Goal: Information Seeking & Learning: Learn about a topic

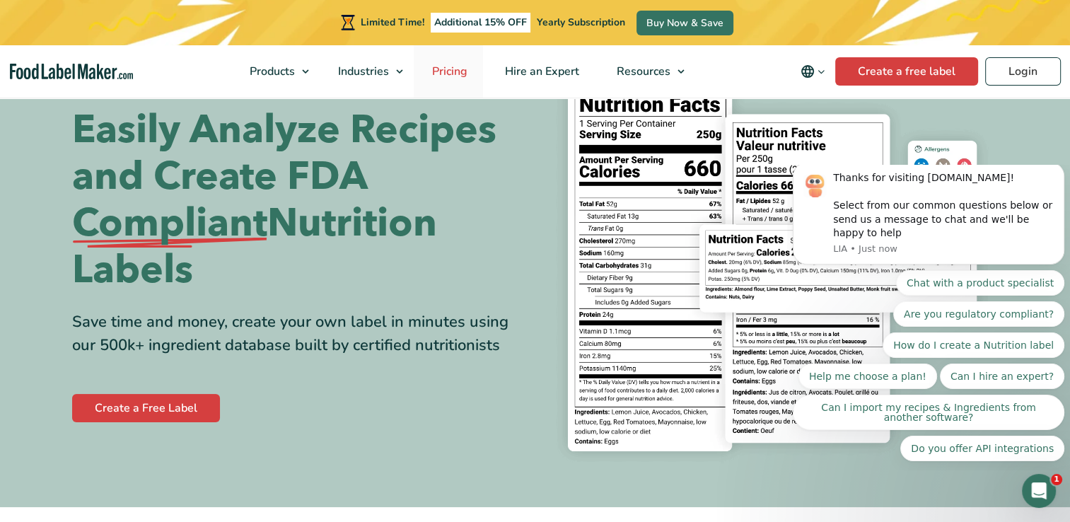
click at [461, 72] on span "Pricing" at bounding box center [448, 72] width 41 height 16
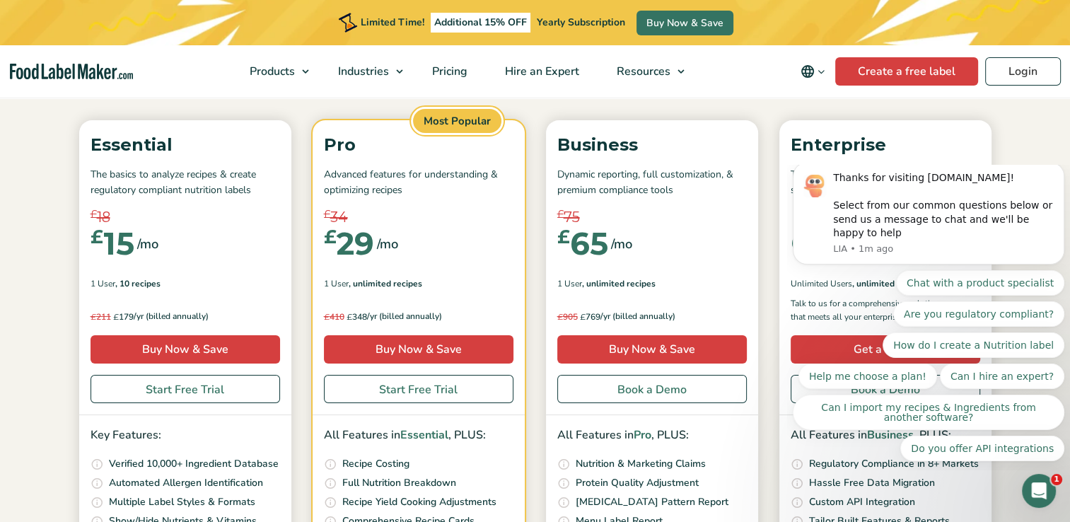
scroll to position [141, 0]
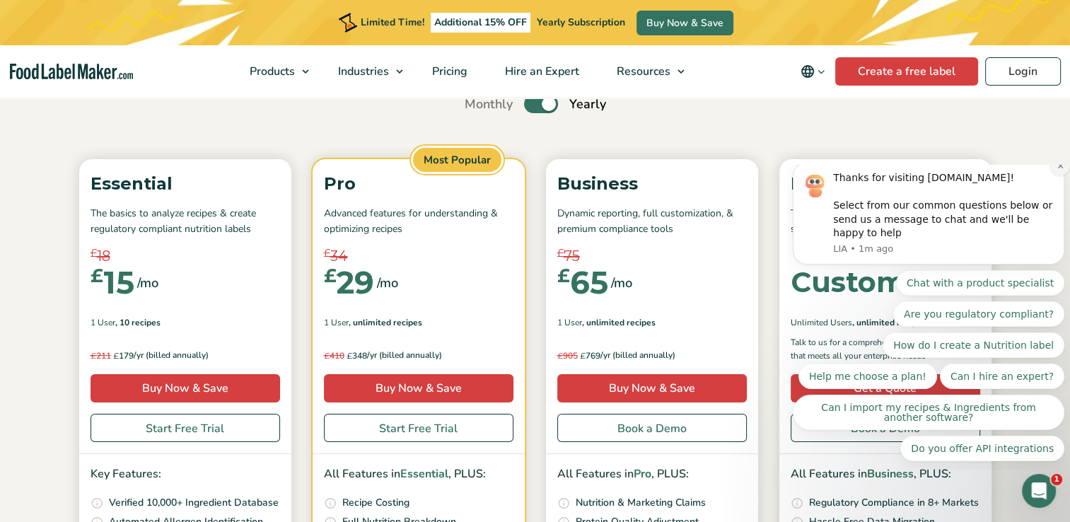
click at [1059, 168] on icon "Dismiss notification" at bounding box center [1059, 165] width 5 height 5
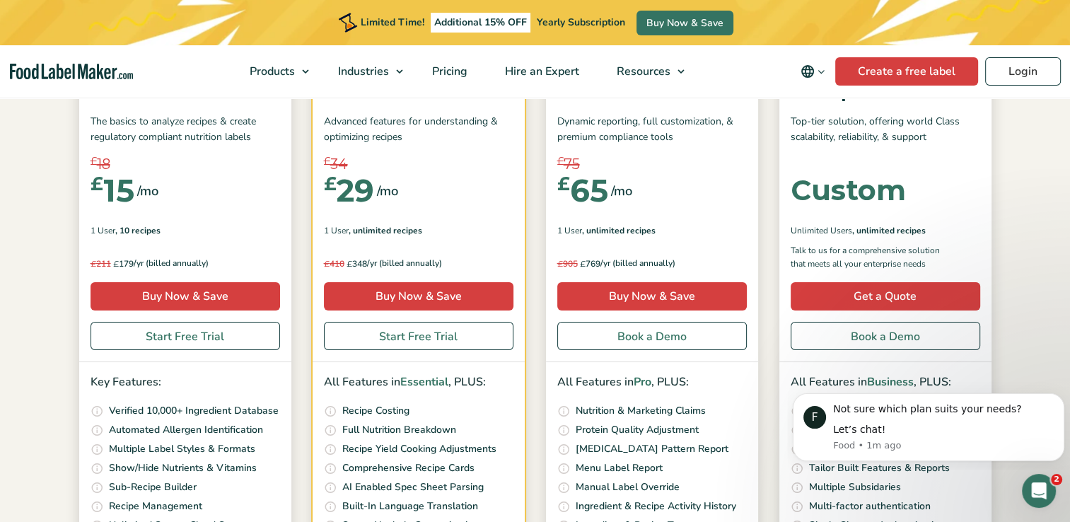
scroll to position [212, 0]
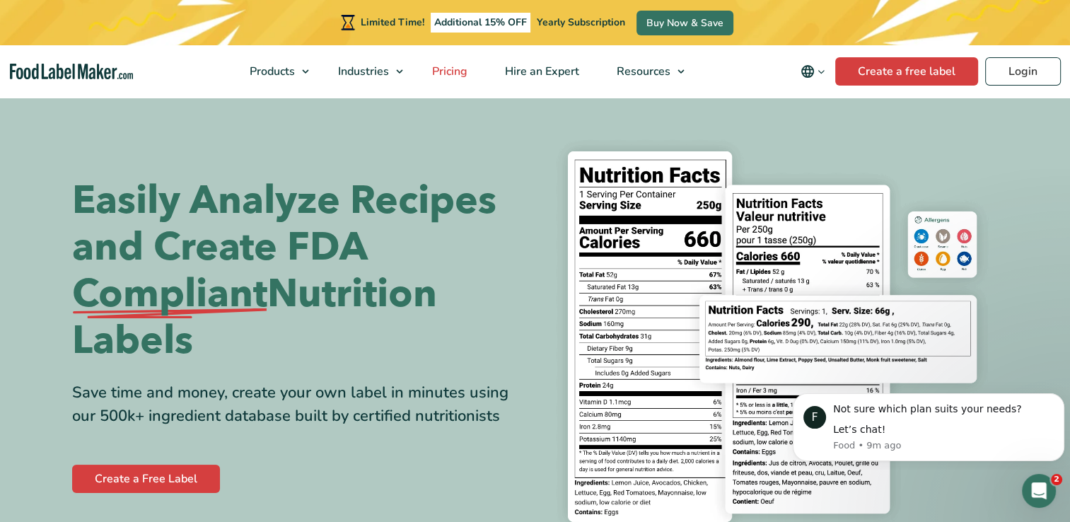
click at [455, 74] on span "Pricing" at bounding box center [448, 72] width 41 height 16
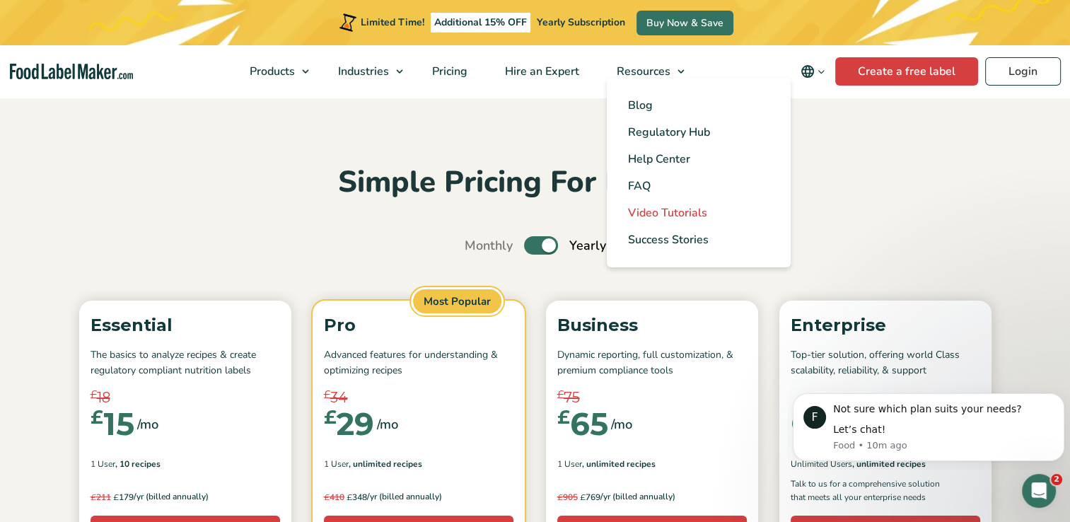
click at [670, 214] on span "Video Tutorials" at bounding box center [667, 213] width 79 height 16
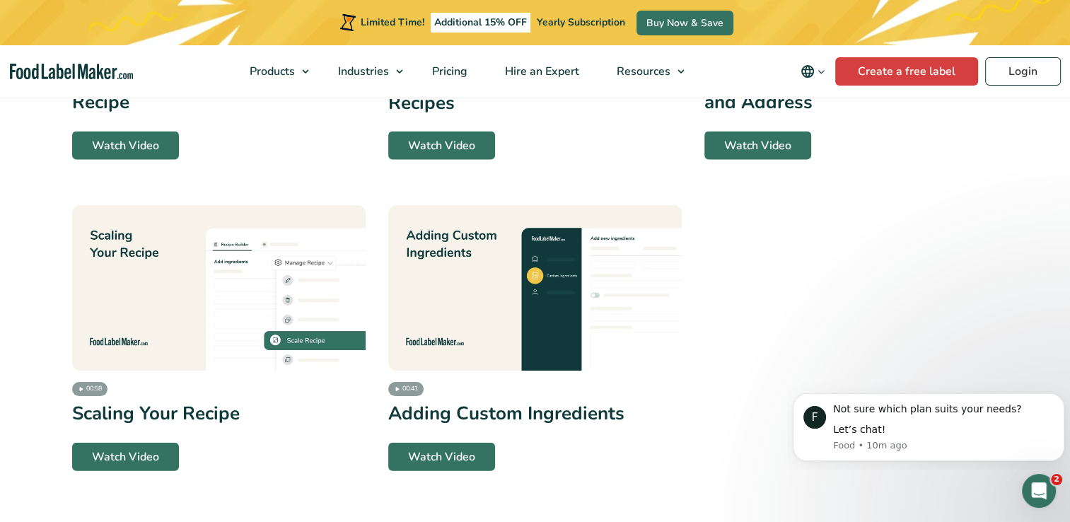
scroll to position [3618, 0]
click at [458, 69] on span "Pricing" at bounding box center [448, 72] width 41 height 16
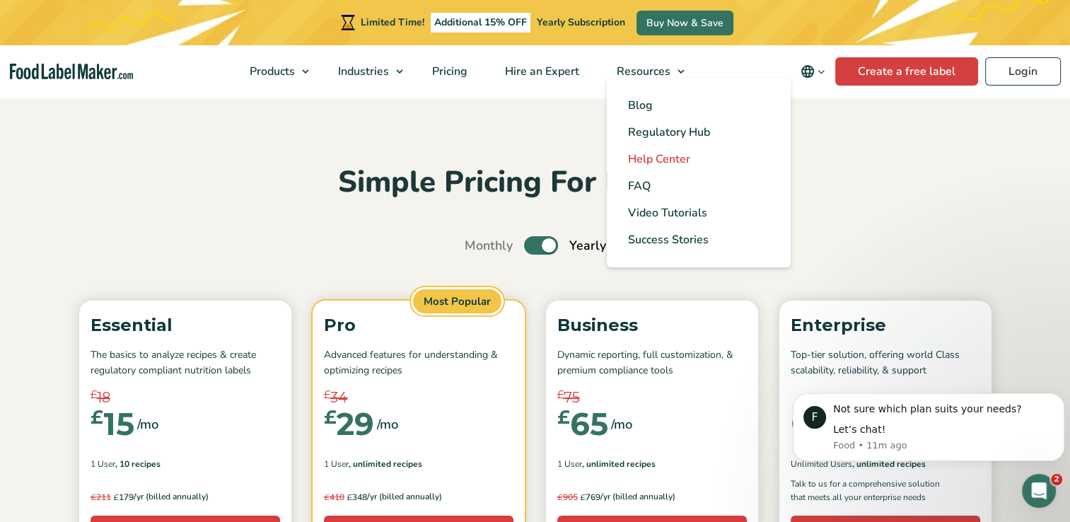
click at [650, 161] on span "Help Center" at bounding box center [659, 159] width 62 height 16
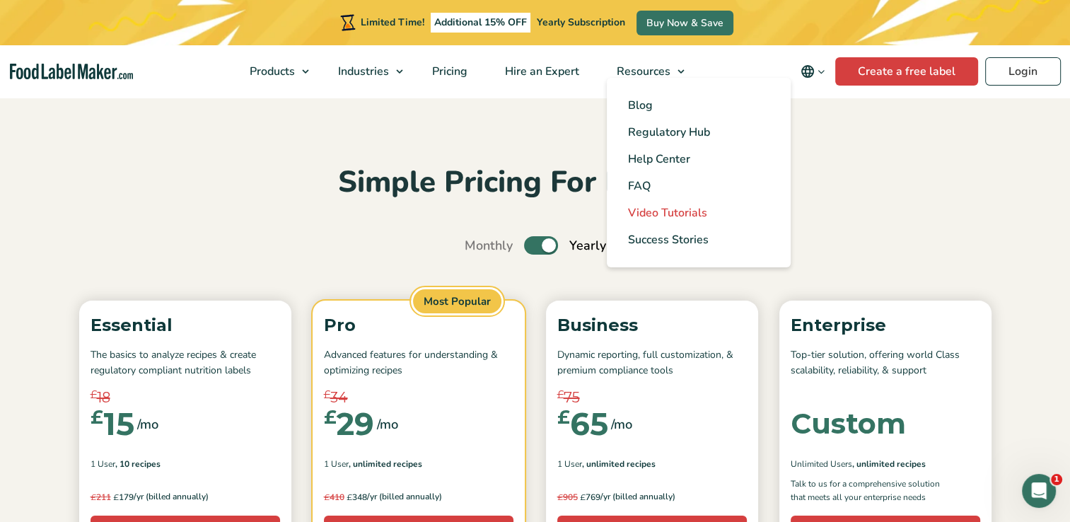
click at [663, 212] on span "Video Tutorials" at bounding box center [667, 213] width 79 height 16
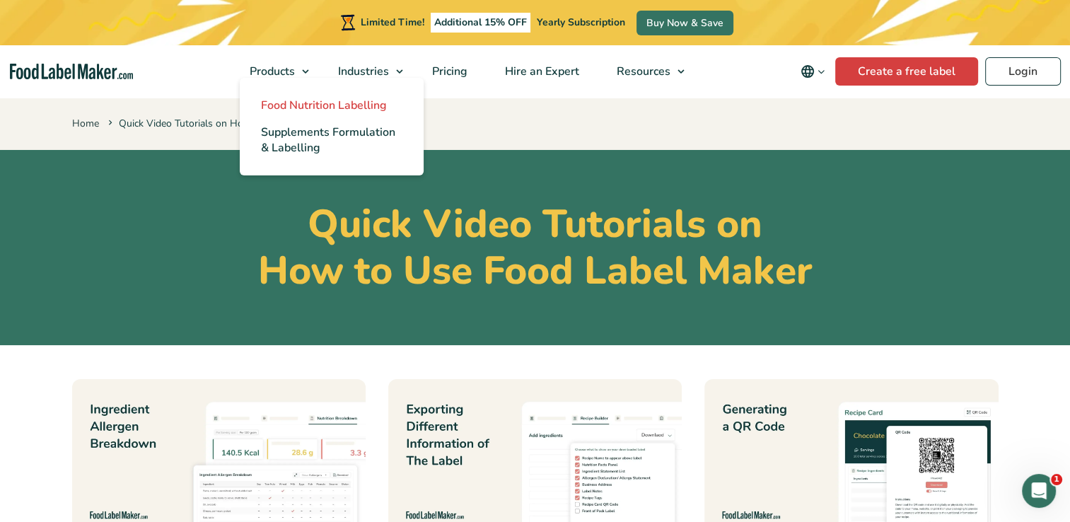
click at [320, 109] on span "Food Nutrition Labelling" at bounding box center [324, 106] width 126 height 16
